Goal: Task Accomplishment & Management: Manage account settings

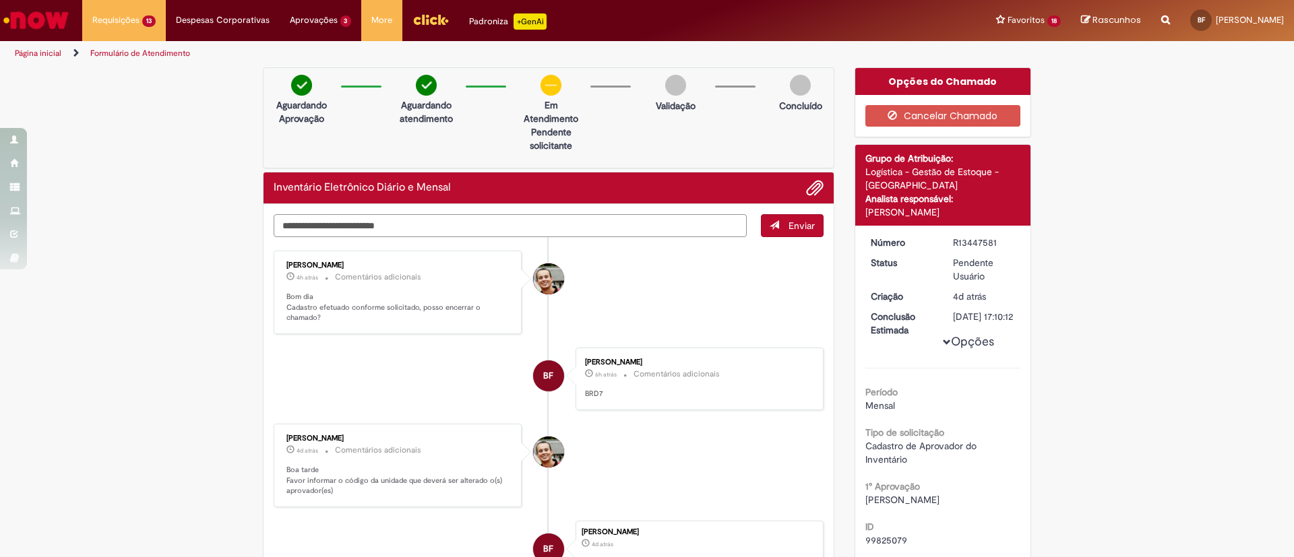
click at [499, 226] on textarea "Digite sua mensagem aqui..." at bounding box center [510, 225] width 473 height 23
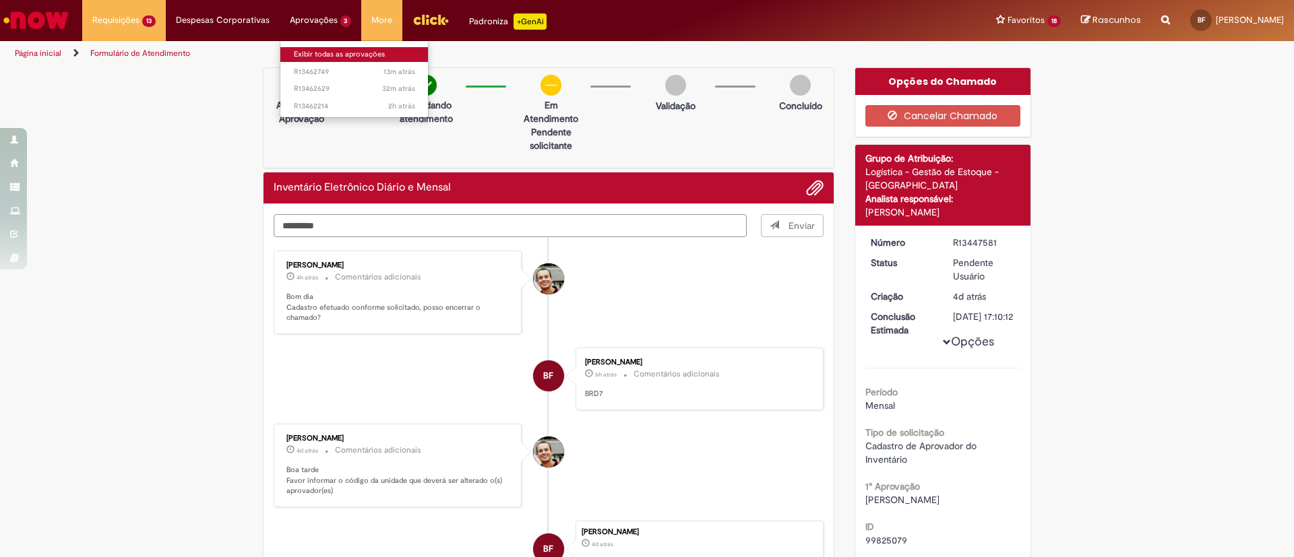
type textarea "*********"
click at [317, 60] on link "Exibir todas as aprovações" at bounding box center [354, 54] width 148 height 15
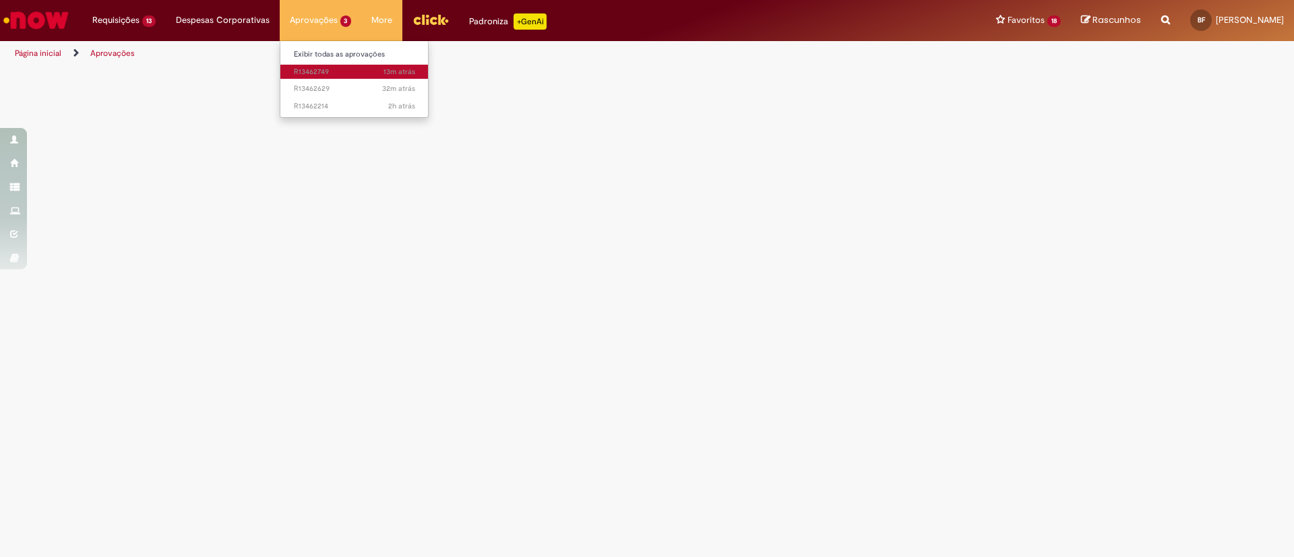
click at [339, 72] on span "13m atrás 13 minutos atrás R13462749" at bounding box center [354, 72] width 121 height 11
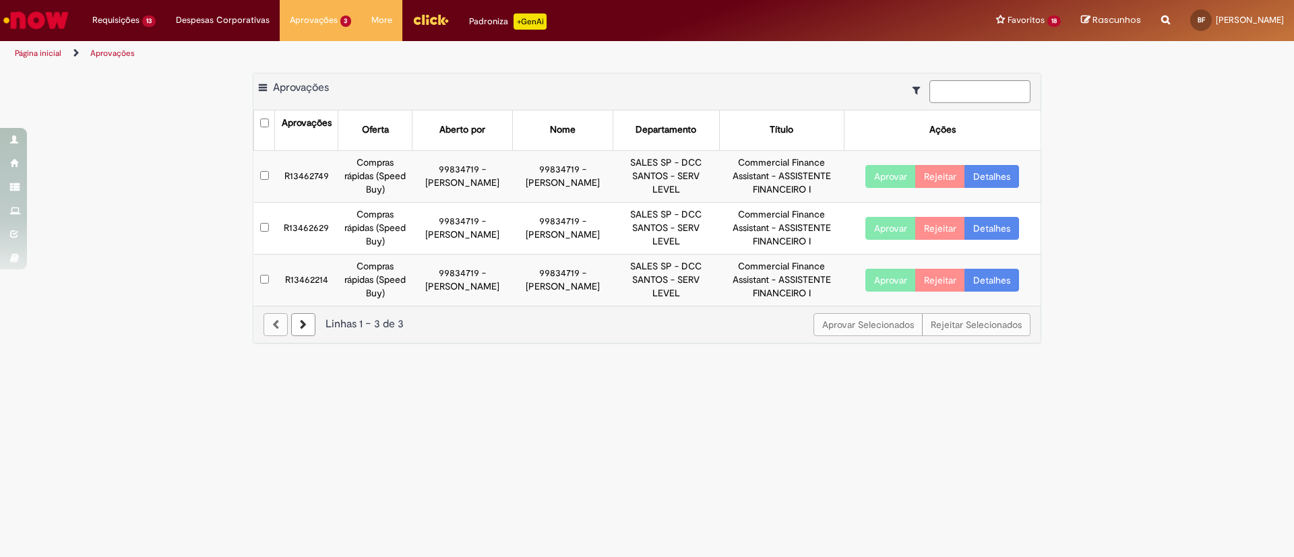
click at [881, 175] on button "Aprovar" at bounding box center [890, 176] width 51 height 23
click at [880, 230] on main "Aprovações Exportar como PDF Exportar como Excel Exportar como CSV Aprovações A…" at bounding box center [647, 311] width 1294 height 491
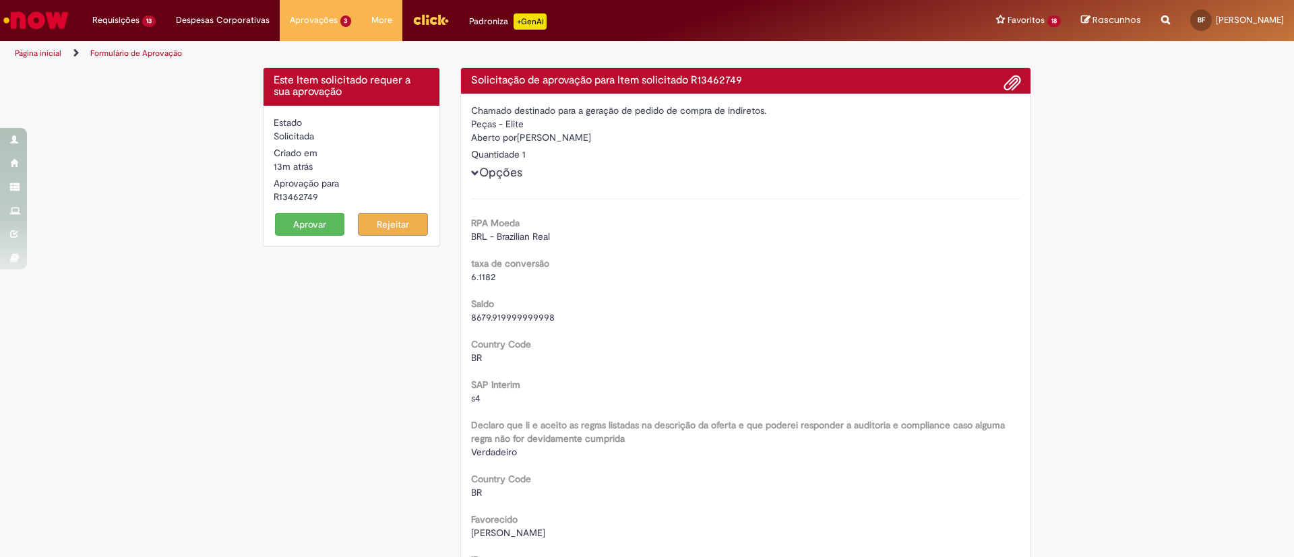
click at [284, 228] on button "Aprovar" at bounding box center [310, 224] width 70 height 23
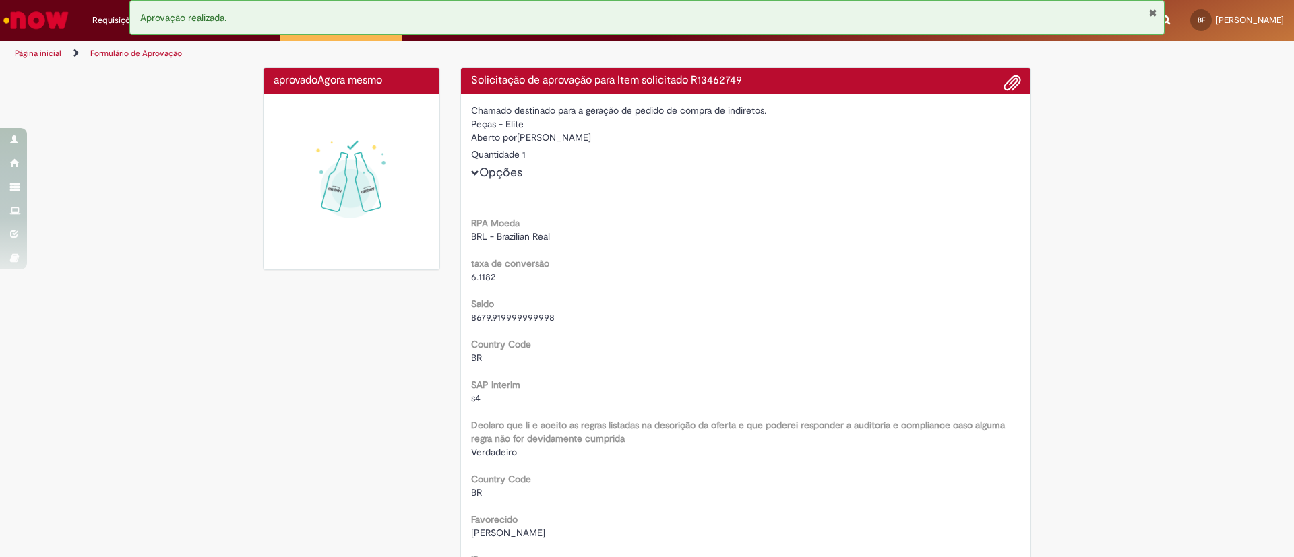
click at [1152, 13] on button "Fechar Notificação" at bounding box center [1152, 12] width 9 height 11
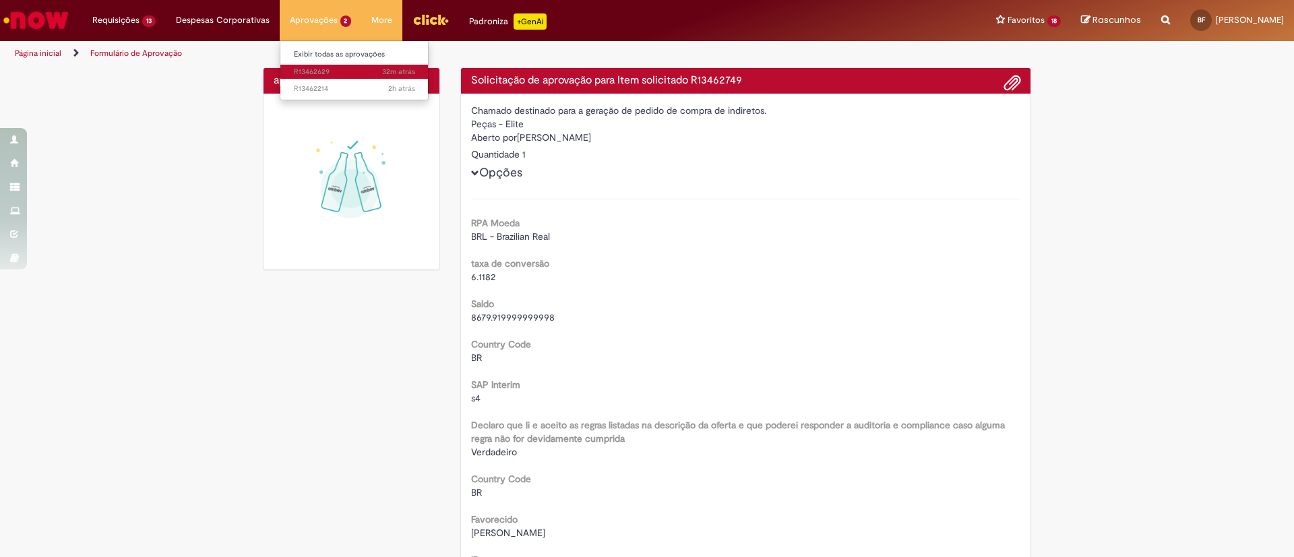
click at [313, 69] on span "32m atrás 32 minutos atrás R13462629" at bounding box center [354, 72] width 121 height 11
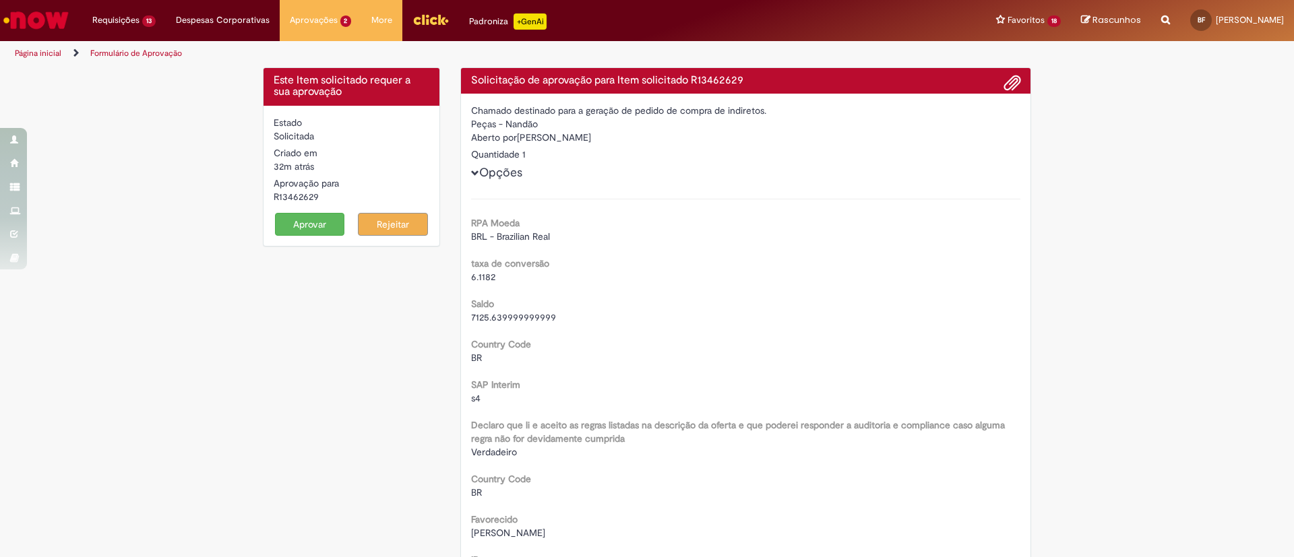
click at [316, 223] on button "Aprovar" at bounding box center [310, 224] width 70 height 23
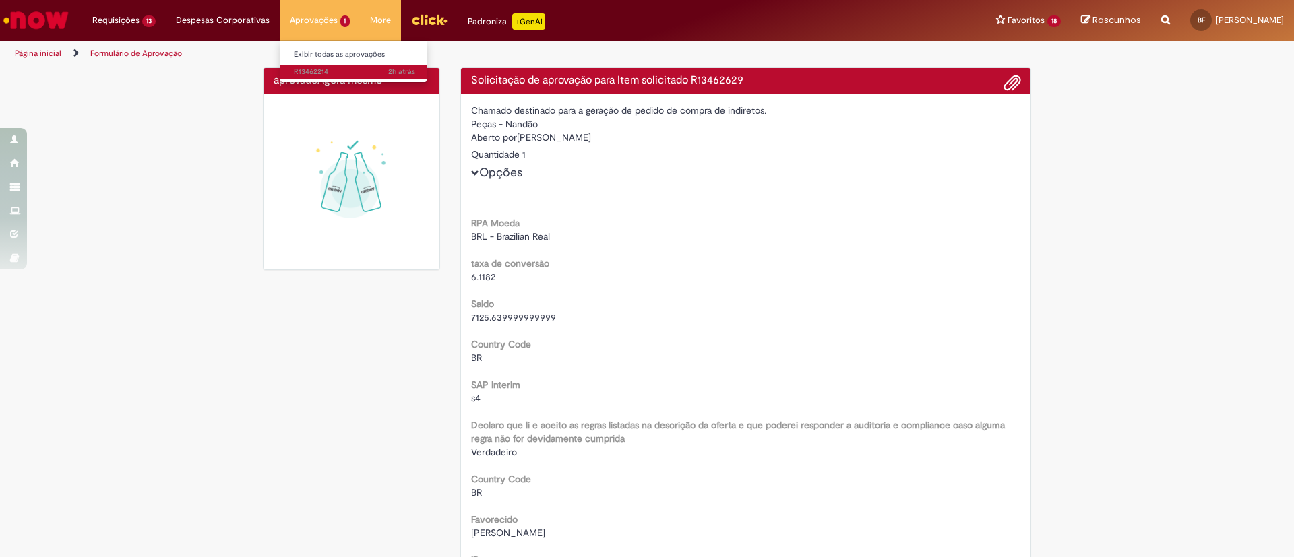
click at [329, 73] on span "2h atrás 2 horas atrás R13462214" at bounding box center [354, 72] width 121 height 11
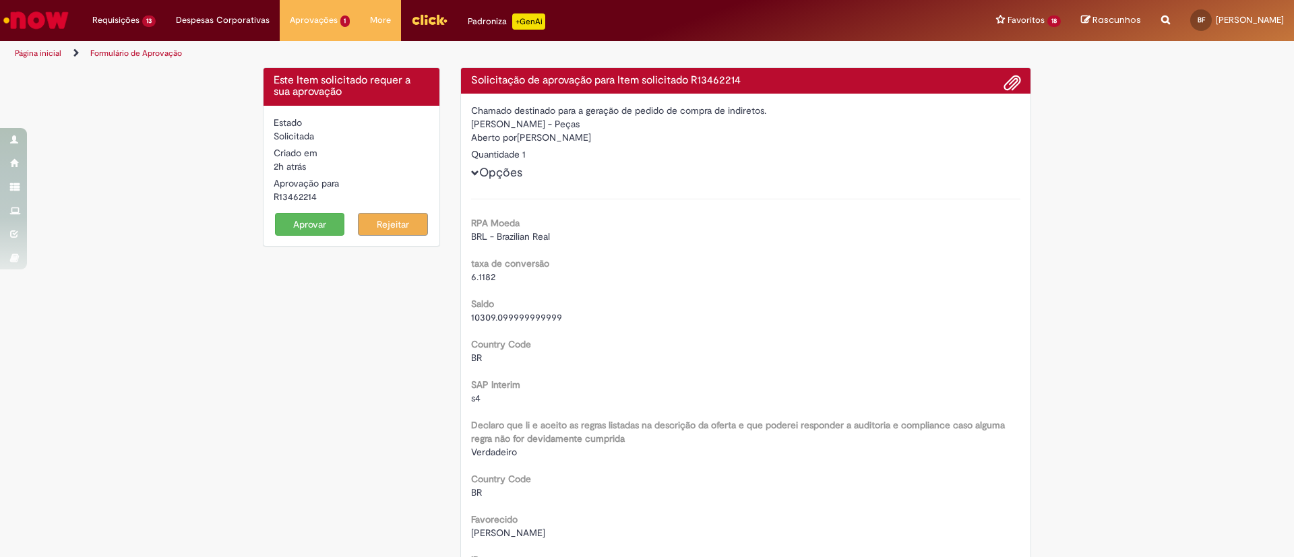
click at [316, 221] on button "Aprovar" at bounding box center [310, 224] width 70 height 23
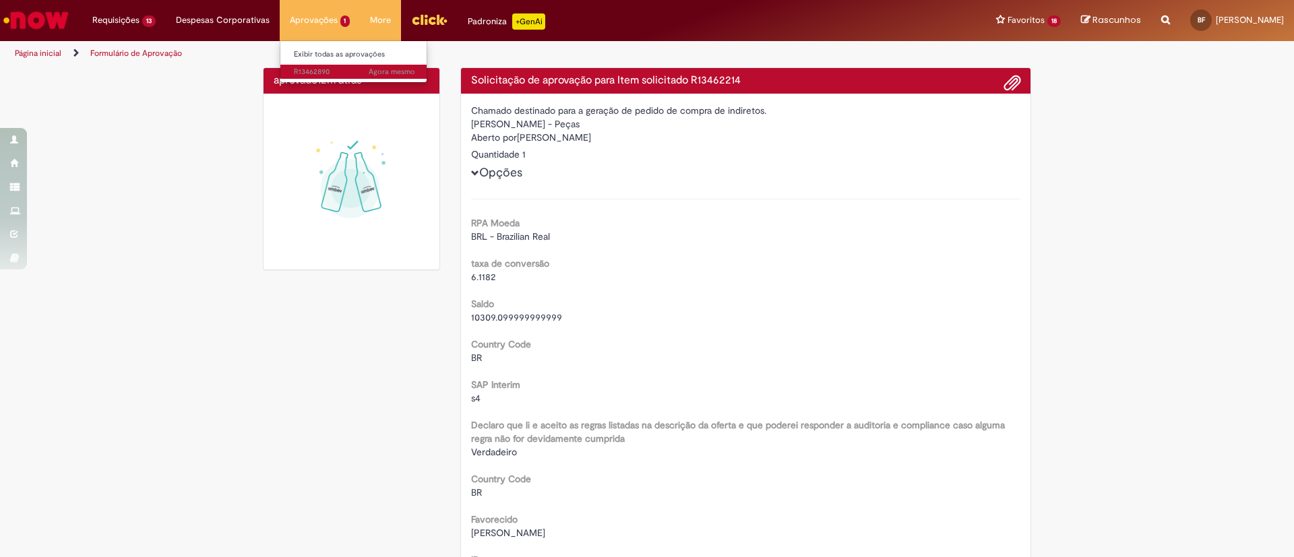
click at [322, 72] on span "Agora mesmo Agora mesmo R13462890" at bounding box center [354, 72] width 121 height 11
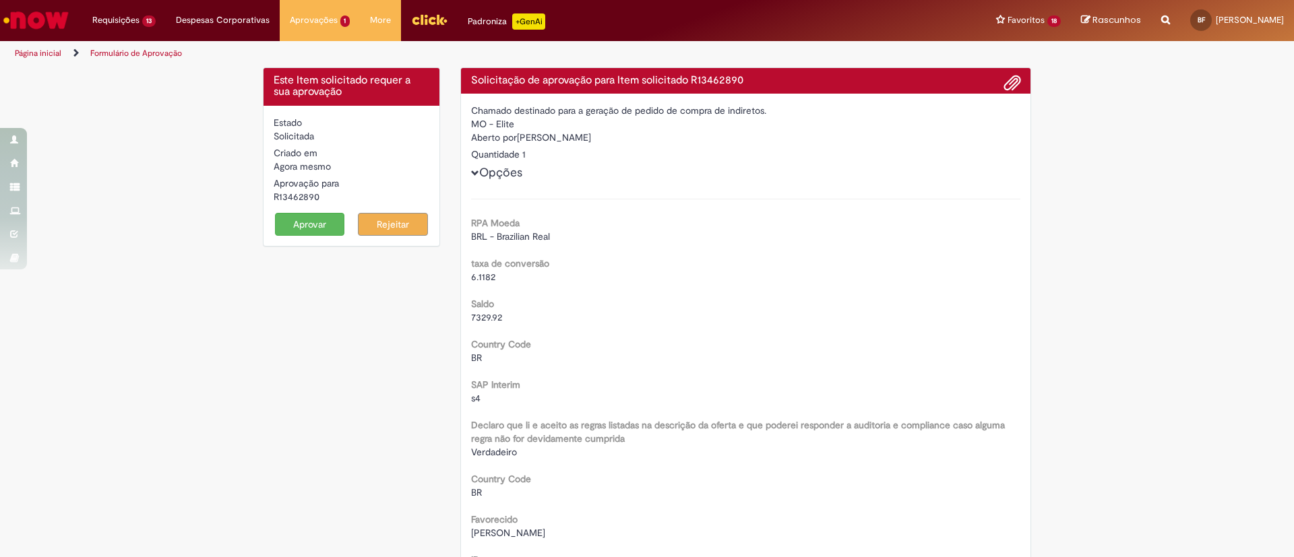
click at [296, 224] on button "Aprovar" at bounding box center [310, 224] width 70 height 23
